Goal: Task Accomplishment & Management: Complete application form

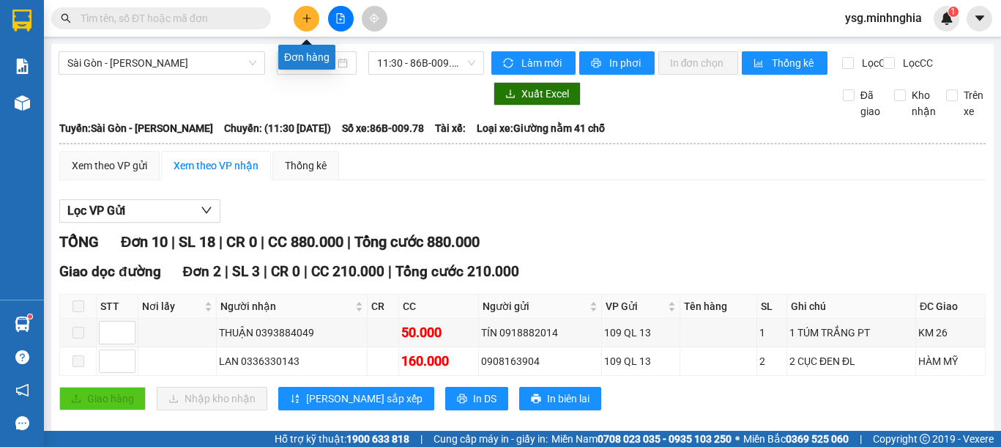
click at [300, 22] on button at bounding box center [307, 19] width 26 height 26
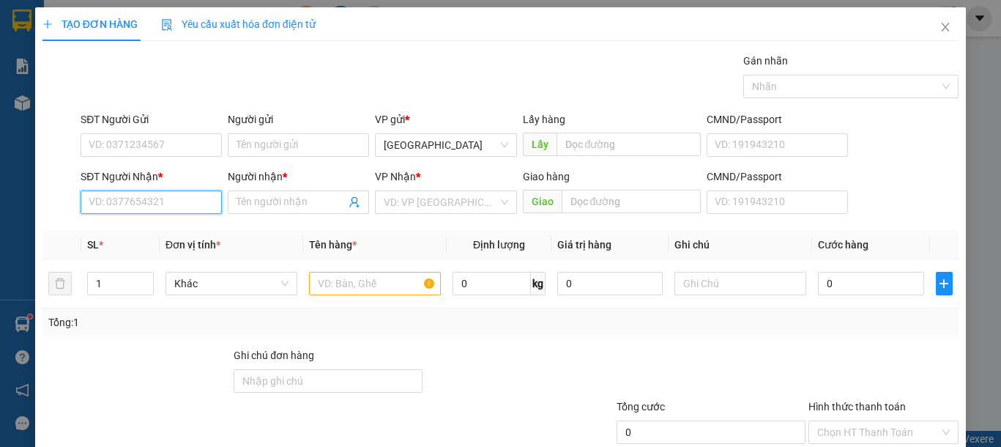
click at [166, 196] on input "SĐT Người Nhận *" at bounding box center [151, 201] width 141 height 23
click at [401, 287] on input "text" at bounding box center [375, 283] width 132 height 23
click at [128, 204] on input "SĐT Người Nhận *" at bounding box center [151, 201] width 141 height 23
click at [133, 204] on input "SĐT Người Nhận *" at bounding box center [151, 201] width 141 height 23
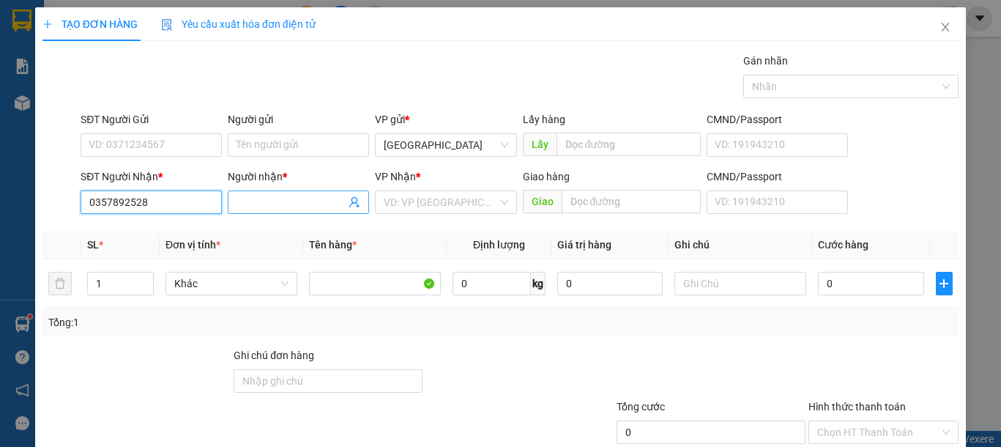
type input "0357892528"
click at [267, 202] on input "Người nhận *" at bounding box center [291, 202] width 109 height 16
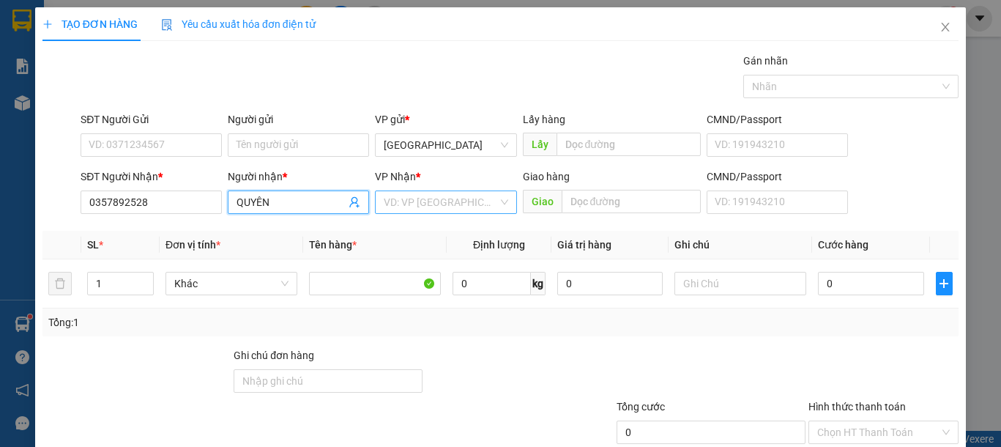
type input "QUYÊN"
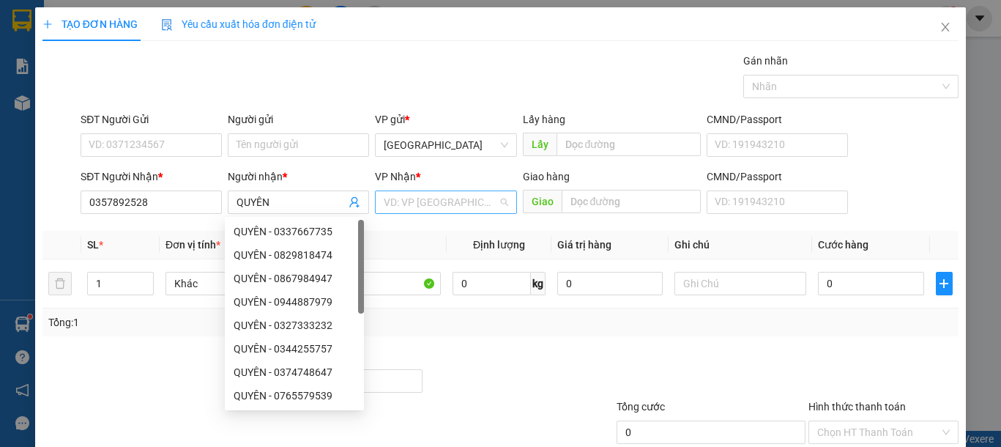
click at [430, 193] on input "search" at bounding box center [441, 202] width 114 height 22
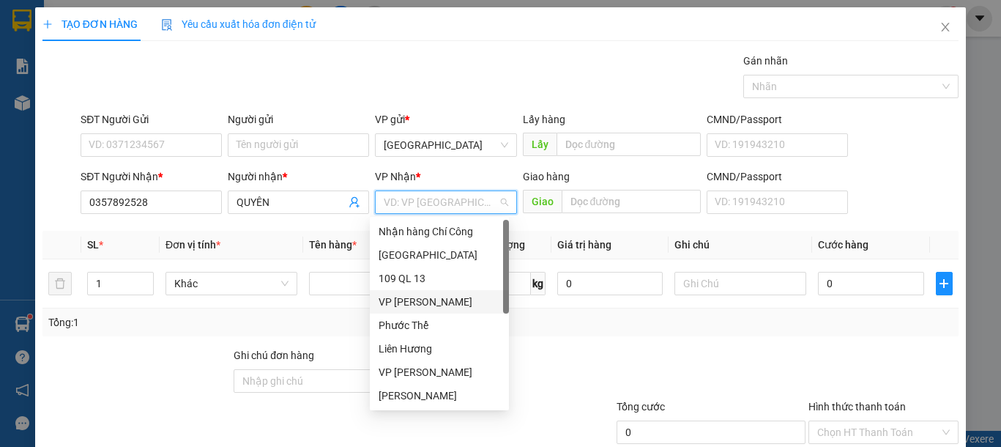
click at [434, 298] on div "VP [PERSON_NAME]" at bounding box center [440, 302] width 122 height 16
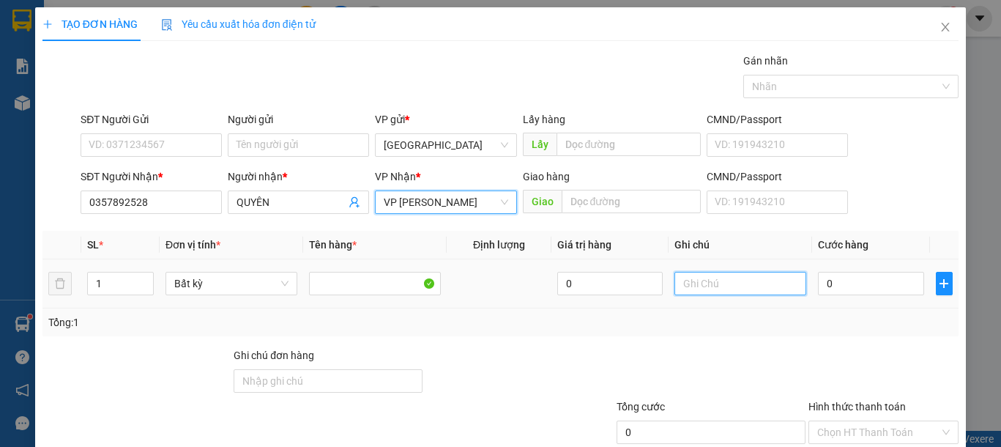
click at [754, 283] on input "text" at bounding box center [741, 283] width 132 height 23
type input "1 KIỆN -[GEOGRAPHIC_DATA]"
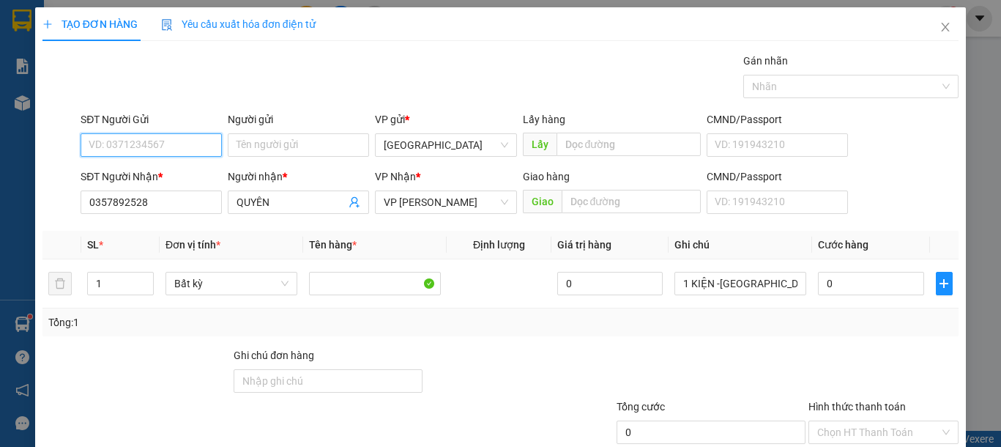
click at [147, 155] on input "SĐT Người Gửi" at bounding box center [151, 144] width 141 height 23
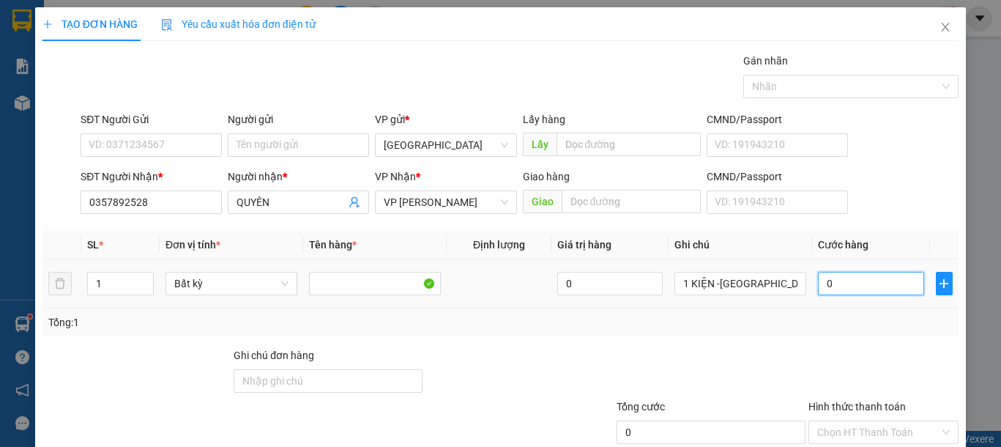
click at [852, 293] on input "0" at bounding box center [870, 283] width 105 height 23
type input "3"
type input "30"
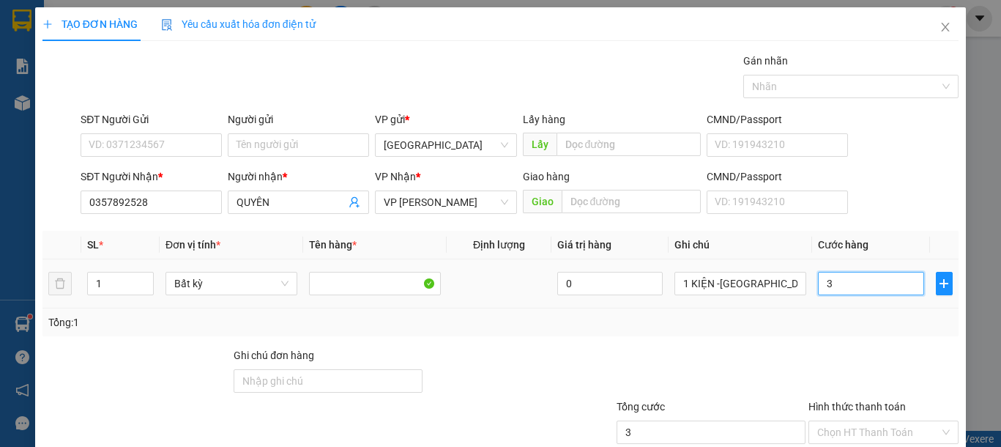
type input "30"
type input "30.000"
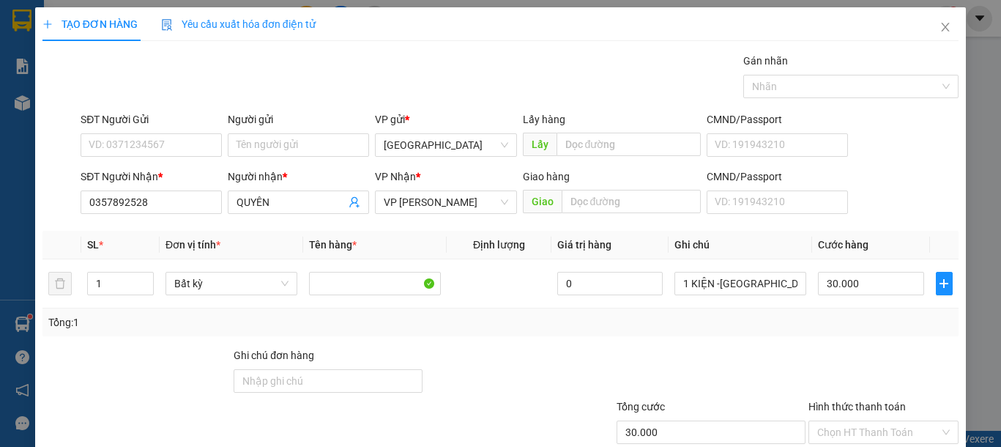
click at [835, 324] on div "Tổng: 1" at bounding box center [500, 322] width 904 height 16
click at [167, 144] on input "SĐT Người Gửi" at bounding box center [151, 144] width 141 height 23
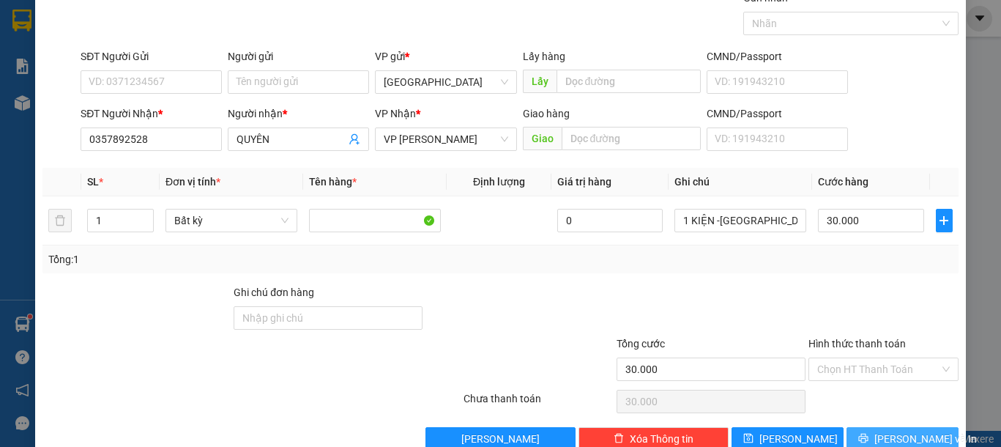
scroll to position [95, 0]
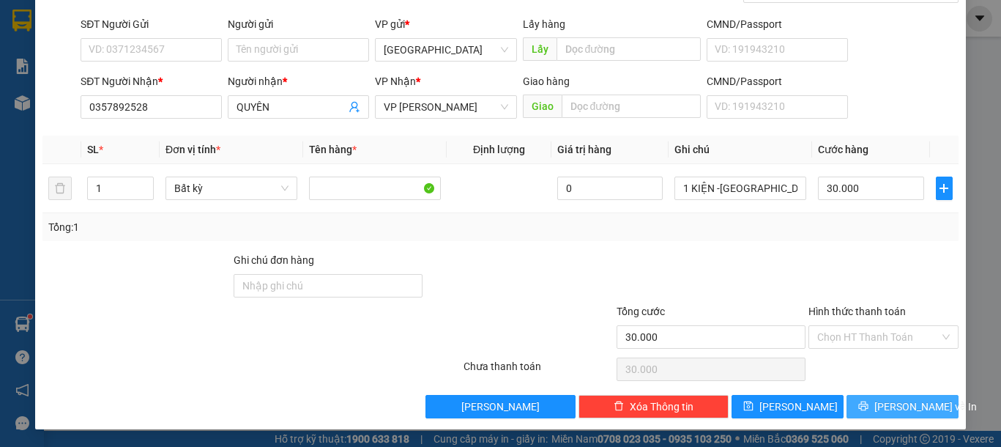
click at [894, 414] on span "[PERSON_NAME] và In" at bounding box center [925, 406] width 103 height 16
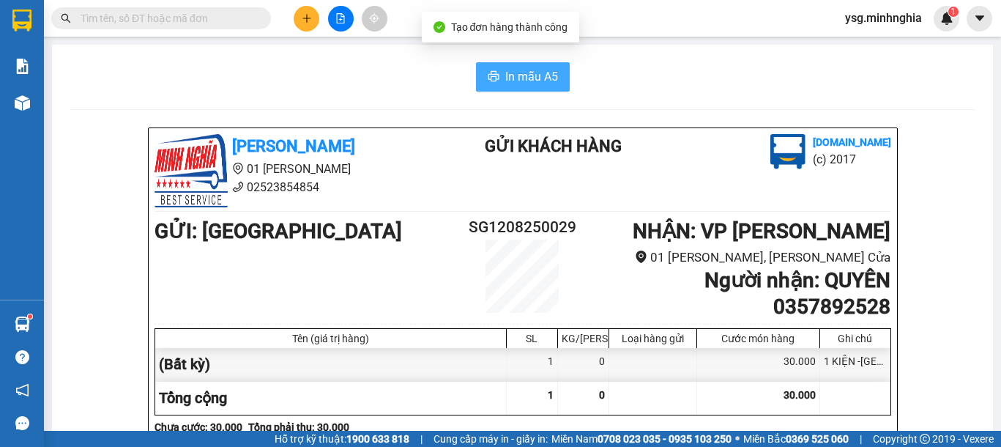
click at [491, 78] on icon "printer" at bounding box center [494, 76] width 12 height 12
click at [517, 70] on span "In mẫu A5" at bounding box center [531, 76] width 53 height 18
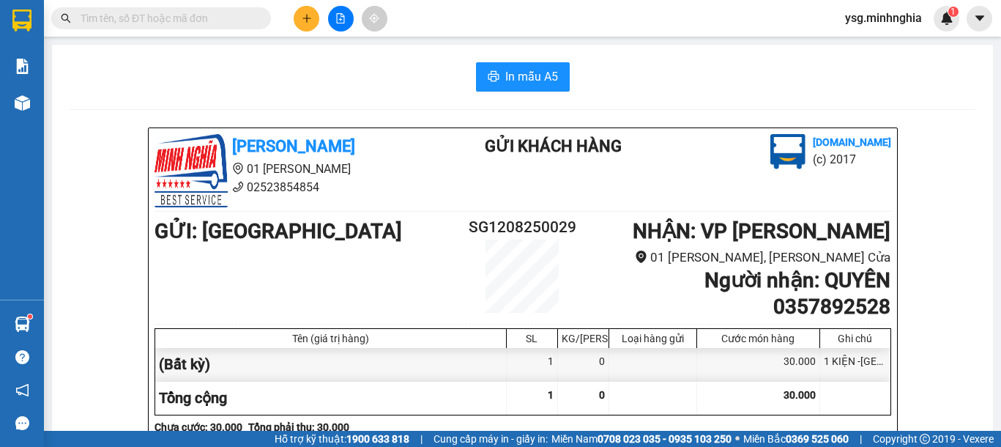
click at [513, 63] on button "In mẫu A5" at bounding box center [523, 76] width 94 height 29
click at [308, 13] on icon "plus" at bounding box center [307, 18] width 10 height 10
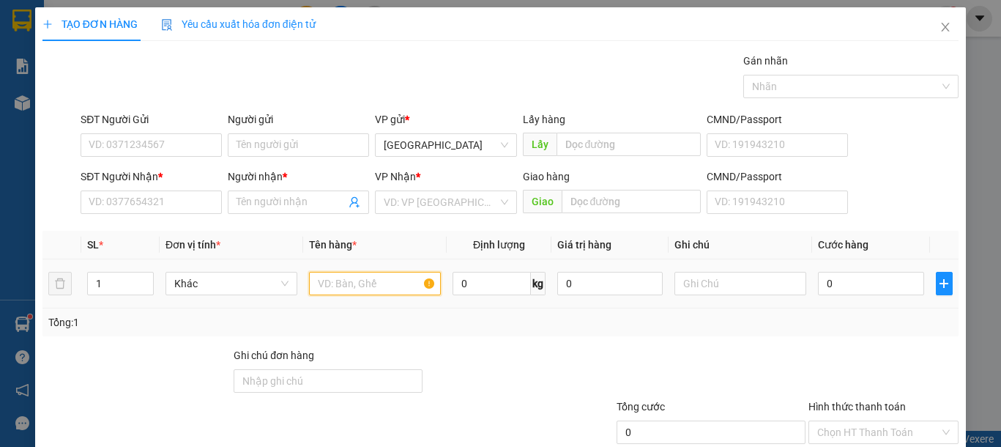
click at [415, 280] on input "text" at bounding box center [375, 283] width 132 height 23
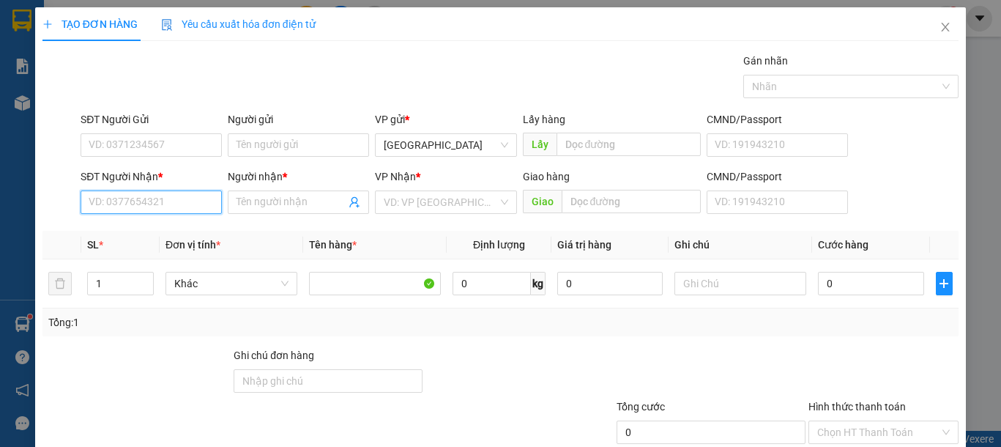
click at [141, 212] on input "SĐT Người Nhận *" at bounding box center [151, 201] width 141 height 23
click at [147, 210] on input "SĐT Người Nhận *" at bounding box center [151, 201] width 141 height 23
click at [155, 208] on input "SĐT Người Nhận *" at bounding box center [151, 201] width 141 height 23
click at [158, 207] on input "SĐT Người Nhận *" at bounding box center [151, 201] width 141 height 23
type input "0569777222"
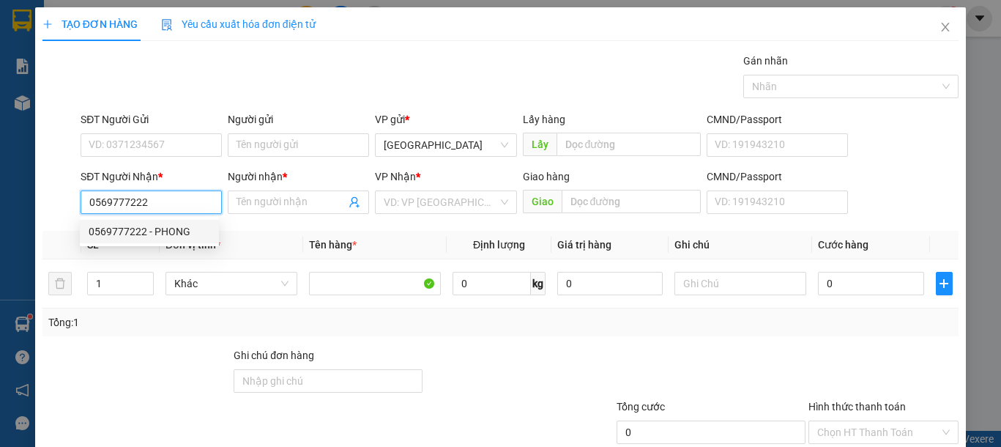
click at [155, 239] on div "0569777222 - PHONG" at bounding box center [149, 231] width 139 height 23
type input "PHONG"
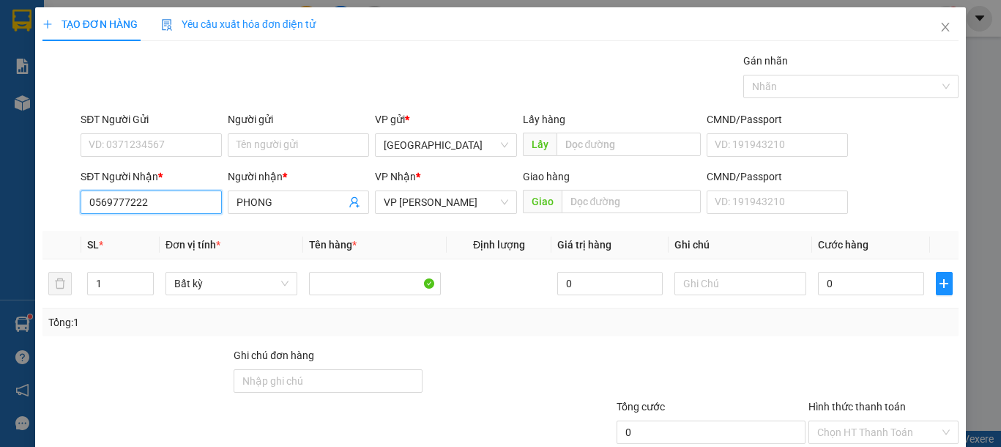
type input "0569777222"
click at [153, 124] on div "SĐT Người Gửi" at bounding box center [151, 119] width 141 height 16
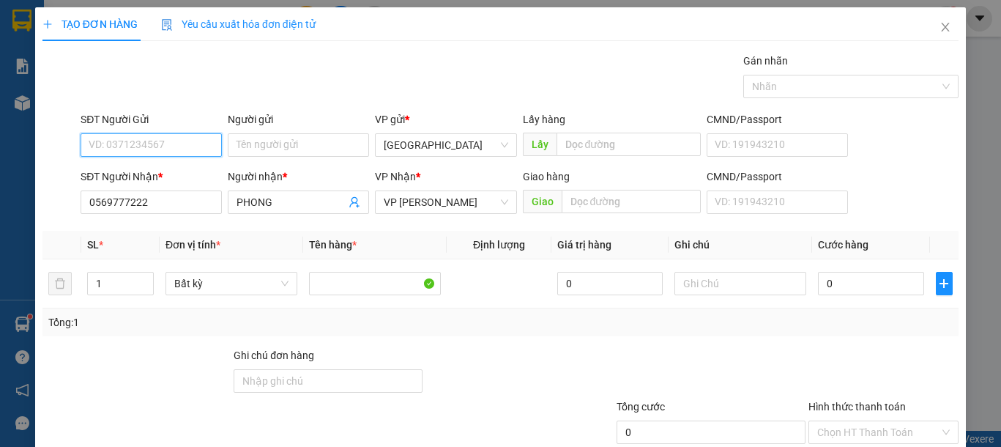
click at [153, 133] on input "SĐT Người Gửi" at bounding box center [151, 144] width 141 height 23
click at [148, 146] on input "SĐT Người Gửi" at bounding box center [151, 144] width 141 height 23
type input "0839151666"
click at [158, 171] on div "0839151666 - [GEOGRAPHIC_DATA]" at bounding box center [171, 174] width 165 height 16
type input "ĐỨC"
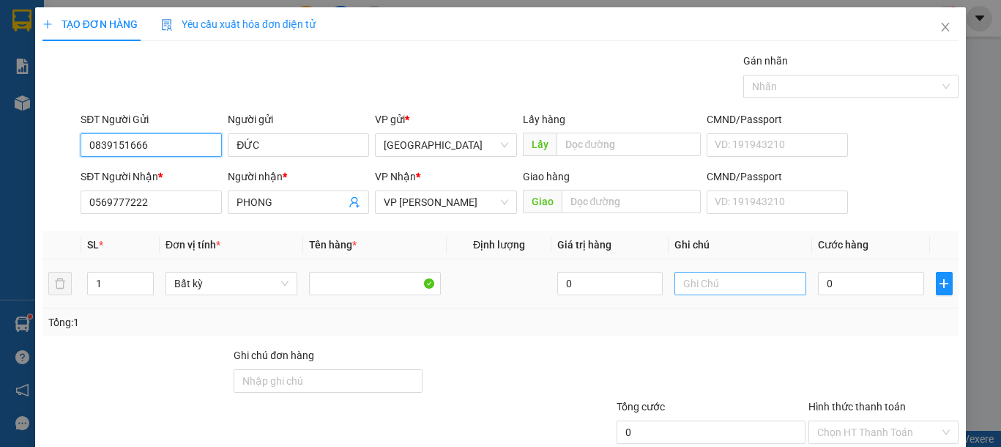
type input "0839151666"
click at [754, 284] on input "text" at bounding box center [741, 283] width 132 height 23
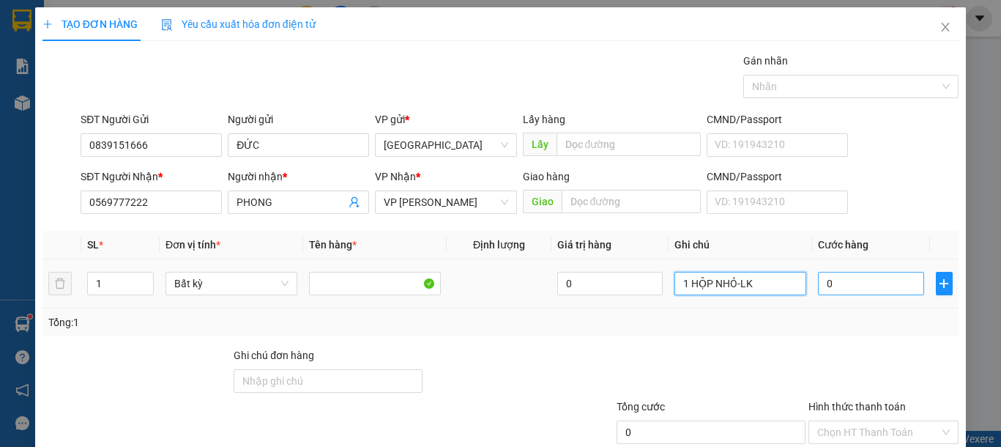
type input "1 HỘP NHỎ-LK"
click at [861, 284] on input "0" at bounding box center [870, 283] width 105 height 23
type input "4"
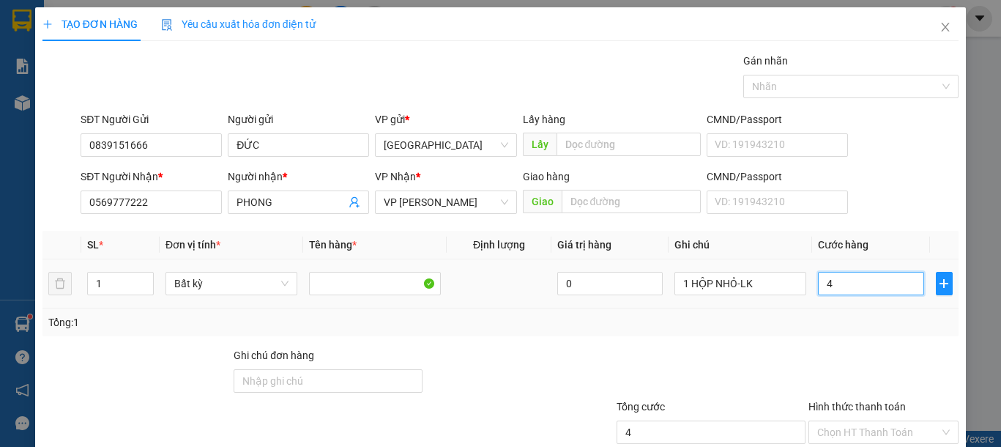
type input "40"
type input "40.000"
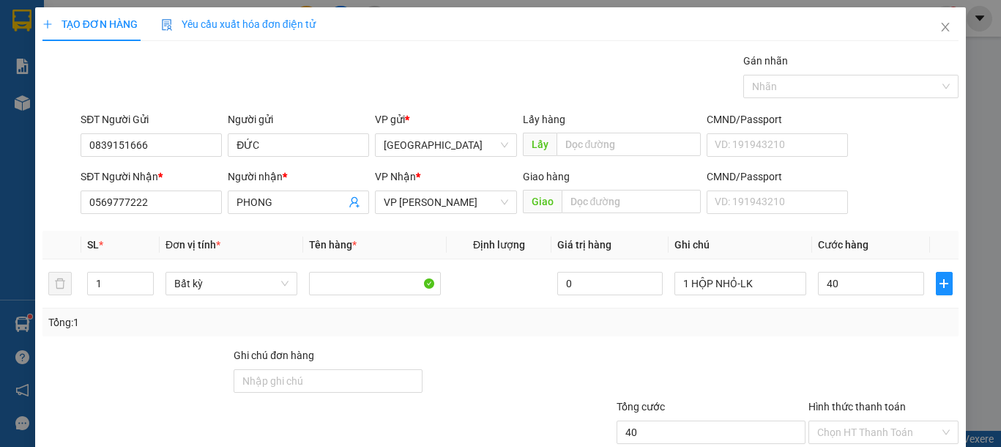
type input "40.000"
click at [888, 360] on div at bounding box center [883, 372] width 153 height 51
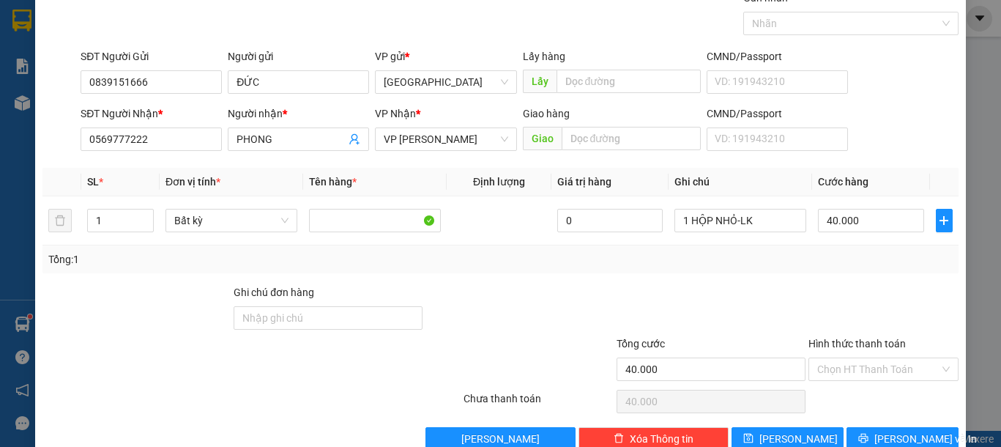
scroll to position [95, 0]
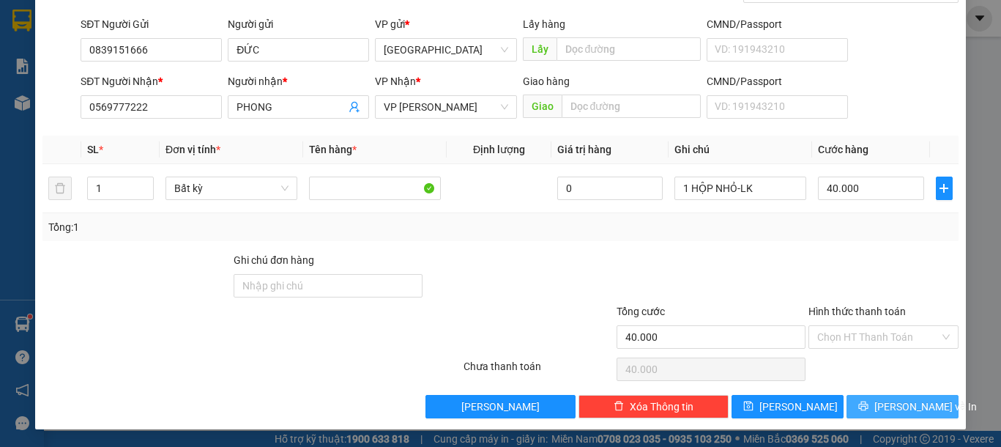
click at [915, 407] on span "[PERSON_NAME] và In" at bounding box center [925, 406] width 103 height 16
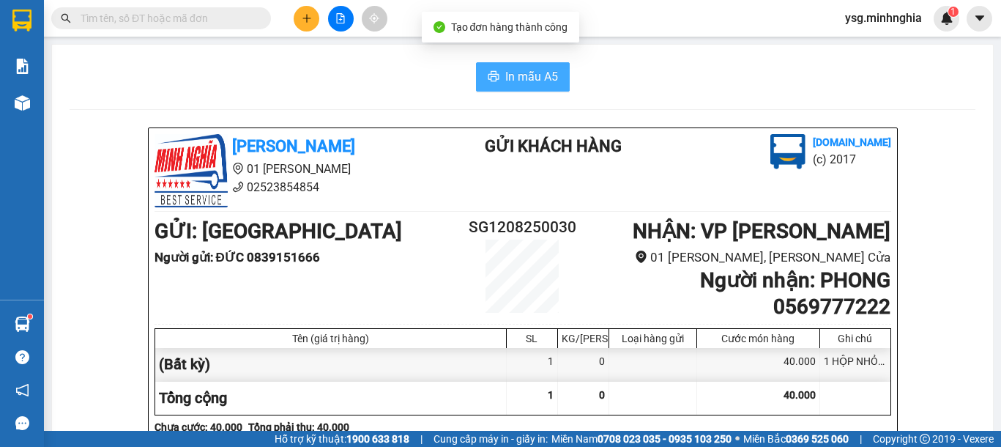
click at [537, 82] on span "In mẫu A5" at bounding box center [531, 76] width 53 height 18
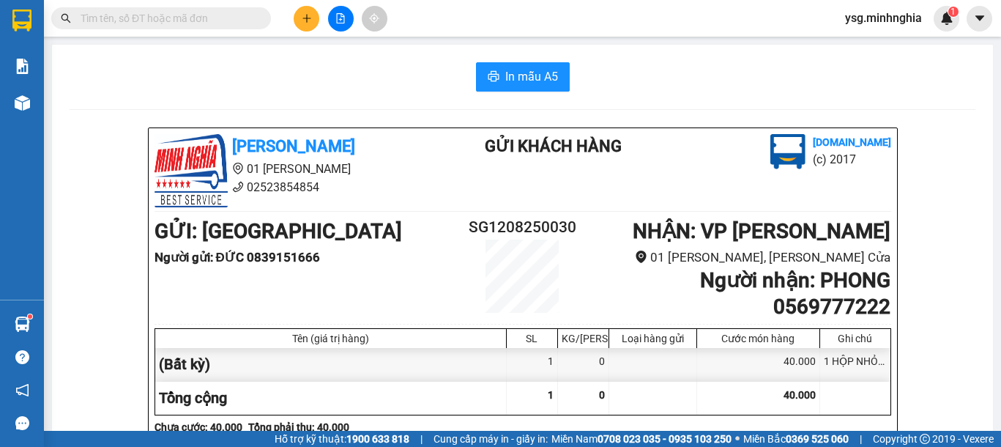
drag, startPoint x: 197, startPoint y: 78, endPoint x: 189, endPoint y: 70, distance: 11.4
click at [194, 75] on div "In mẫu A5" at bounding box center [523, 76] width 906 height 29
